Goal: Task Accomplishment & Management: Complete application form

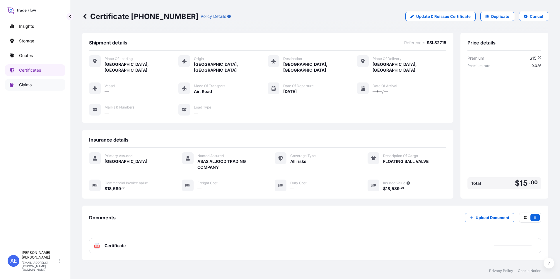
click at [32, 84] on p "Claims" at bounding box center [25, 85] width 13 height 6
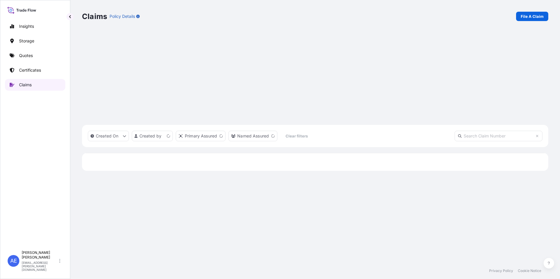
scroll to position [180, 462]
click at [541, 13] on link "File A Claim" at bounding box center [532, 16] width 32 height 9
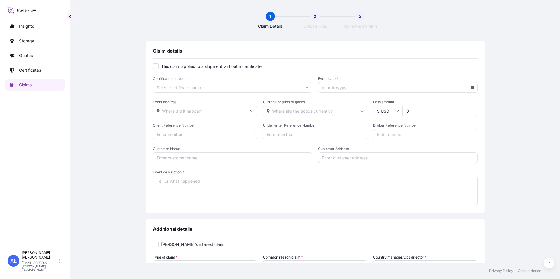
click at [235, 88] on input "Certificate number *" at bounding box center [233, 87] width 160 height 11
click at [345, 69] on label "This claim applies to a shipment without a certificate" at bounding box center [315, 67] width 325 height 6
checkbox input "true"
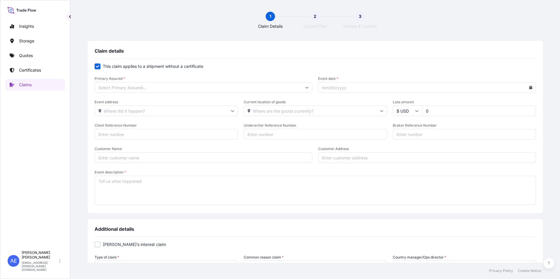
click at [161, 133] on input "Client Reference Number" at bounding box center [166, 134] width 143 height 11
paste input "SSLS2755"
type input "SSLS2755"
click at [169, 87] on input "Primary Assured *" at bounding box center [204, 87] width 218 height 11
click at [317, 66] on label "This claim applies to a shipment without a certificate" at bounding box center [315, 67] width 441 height 6
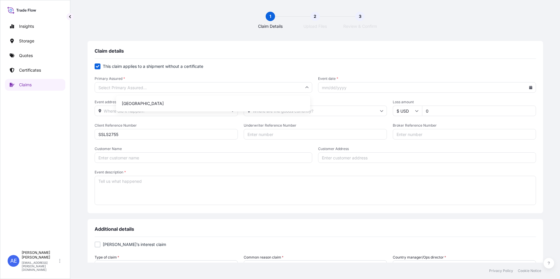
checkbox input "false"
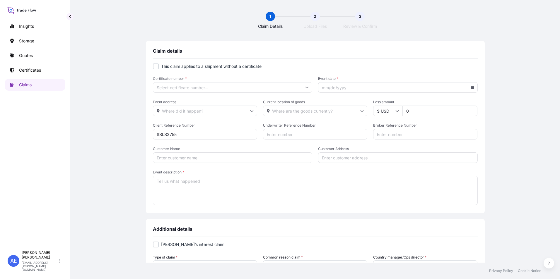
click at [185, 86] on input "Certificate number *" at bounding box center [233, 87] width 160 height 11
paste input "[PHONE_NUMBER]"
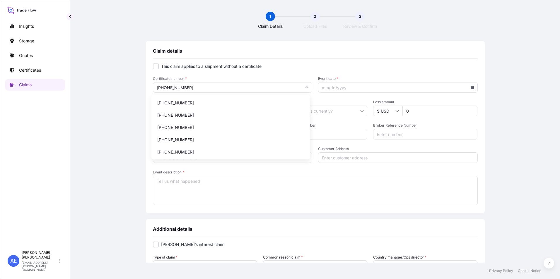
type input "[PHONE_NUMBER]"
click at [304, 69] on label "This claim applies to a shipment without a certificate" at bounding box center [315, 67] width 325 height 6
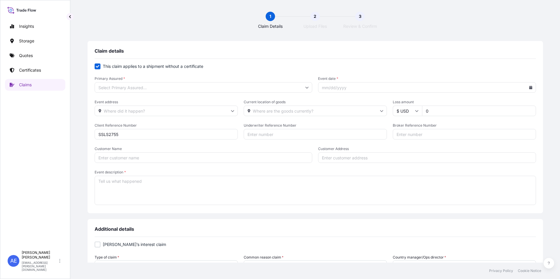
checkbox input "false"
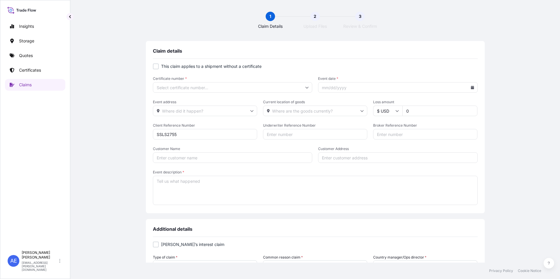
click at [339, 90] on input "Event date *" at bounding box center [398, 87] width 160 height 11
click at [468, 90] on input "Event date *" at bounding box center [398, 87] width 160 height 11
click at [471, 87] on icon at bounding box center [472, 88] width 3 height 4
click at [387, 159] on button "18" at bounding box center [391, 154] width 9 height 9
type input "[DATE]"
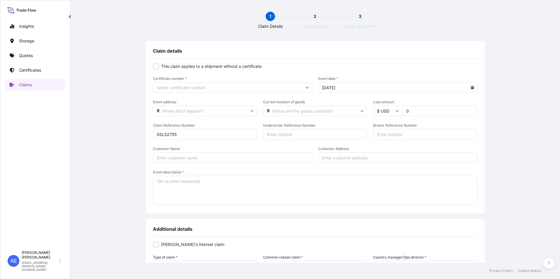
click at [364, 66] on label "This claim applies to a shipment without a certificate" at bounding box center [315, 67] width 325 height 6
checkbox input "true"
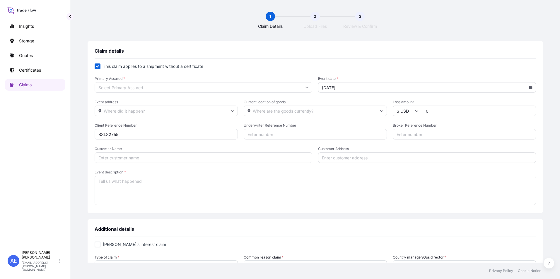
click at [529, 89] on icon at bounding box center [530, 88] width 3 height 4
click at [442, 71] on form "This claim applies to a shipment without a certificate Primary Assured * Event …" at bounding box center [315, 135] width 441 height 143
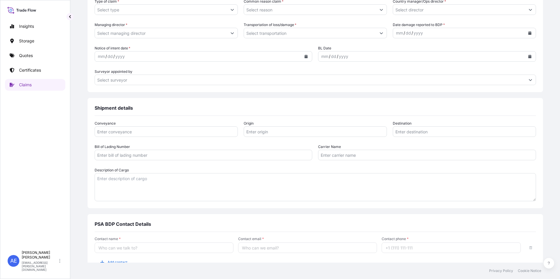
scroll to position [229, 0]
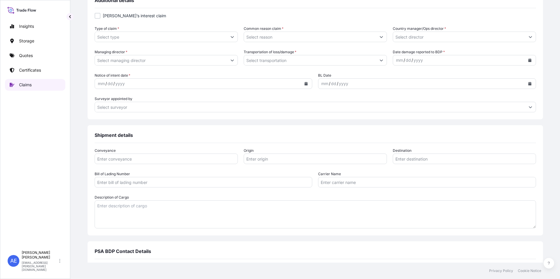
click at [24, 88] on link "Claims" at bounding box center [35, 85] width 60 height 12
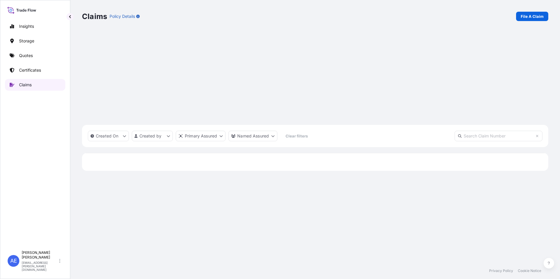
scroll to position [180, 462]
